Goal: Information Seeking & Learning: Learn about a topic

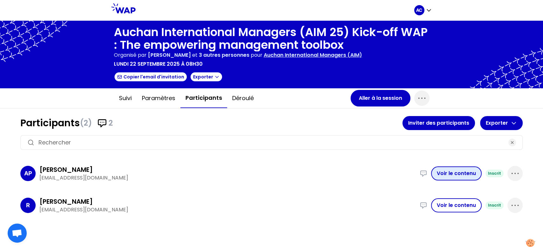
click at [449, 173] on button "Voir le contenu" at bounding box center [456, 173] width 51 height 14
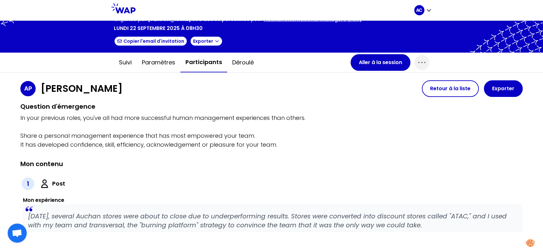
scroll to position [3, 0]
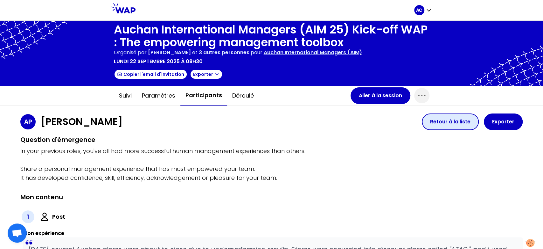
click at [439, 122] on button "Retour à la liste" at bounding box center [450, 121] width 57 height 17
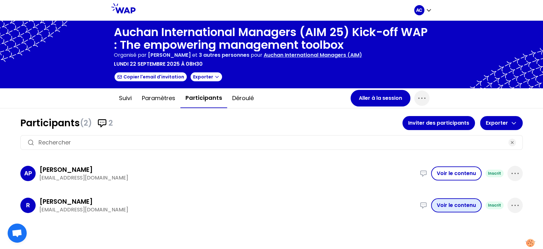
click at [459, 207] on button "Voir le contenu" at bounding box center [456, 205] width 51 height 14
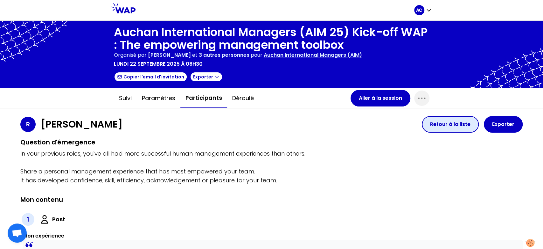
click at [448, 126] on button "Retour à la liste" at bounding box center [450, 124] width 57 height 17
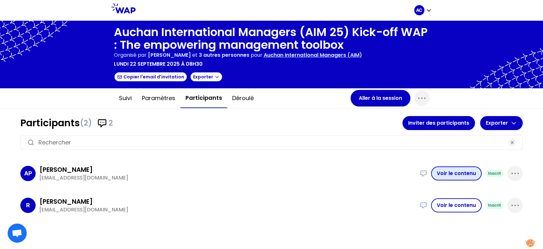
click at [469, 174] on button "Voir le contenu" at bounding box center [456, 173] width 51 height 14
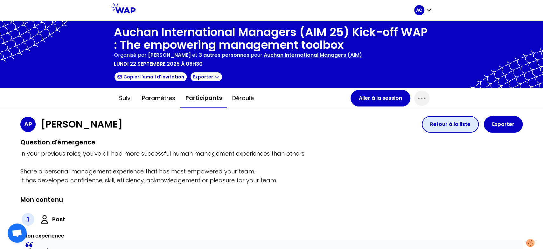
click at [440, 127] on button "Retour à la liste" at bounding box center [450, 124] width 57 height 17
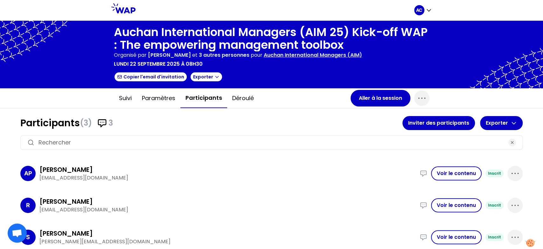
scroll to position [1, 0]
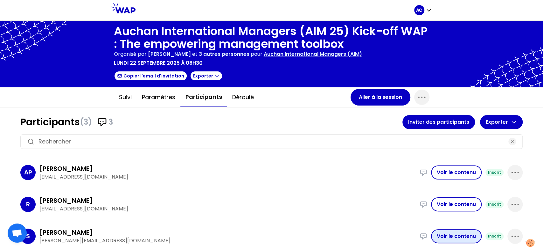
click at [453, 234] on button "Voir le contenu" at bounding box center [456, 236] width 51 height 14
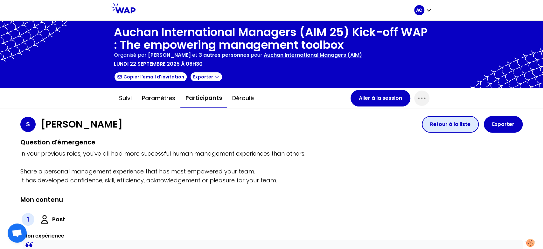
click at [435, 129] on button "Retour à la liste" at bounding box center [450, 124] width 57 height 17
